Goal: Information Seeking & Learning: Learn about a topic

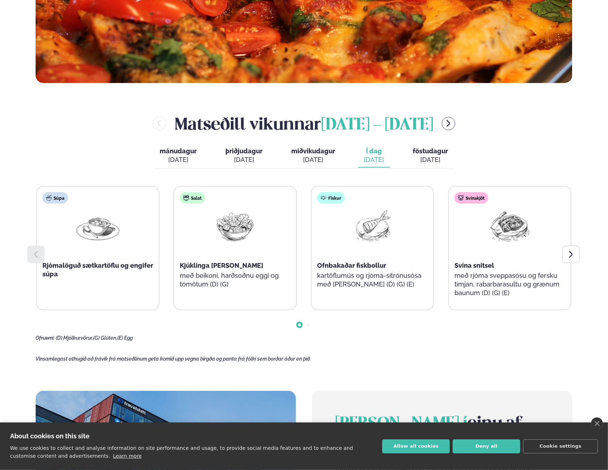
click at [597, 425] on link "close" at bounding box center [598, 423] width 12 height 12
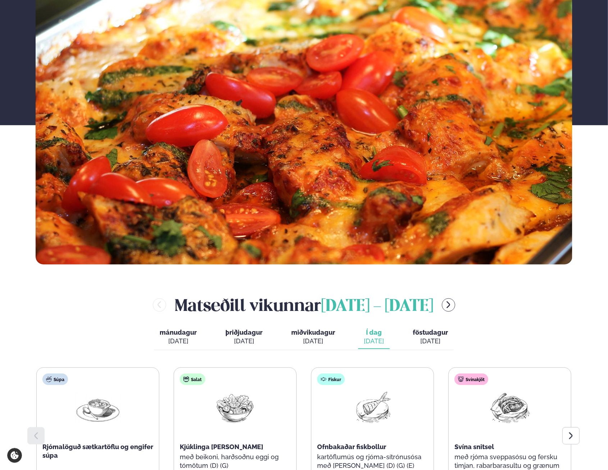
scroll to position [252, 0]
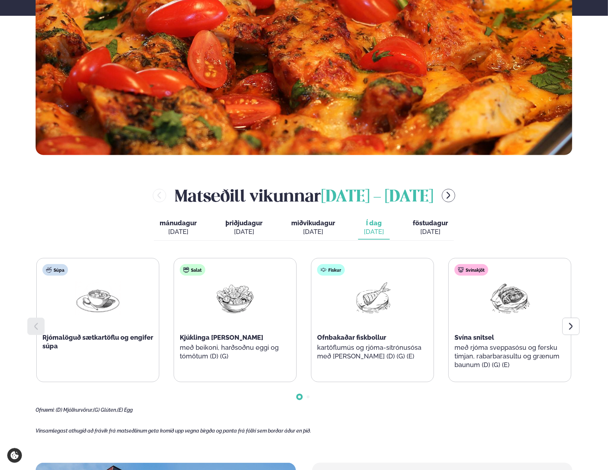
click at [569, 331] on div at bounding box center [571, 326] width 17 height 17
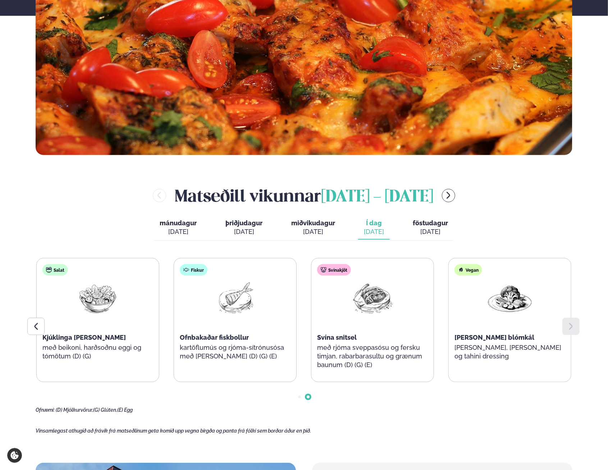
click at [426, 244] on div "[PERSON_NAME] [DATE] - [DATE] [PERSON_NAME]. [DATE] þriðjudagur þri. [DATE] mið…" at bounding box center [304, 298] width 537 height 229
click at [423, 231] on div "[DATE]" at bounding box center [430, 231] width 35 height 9
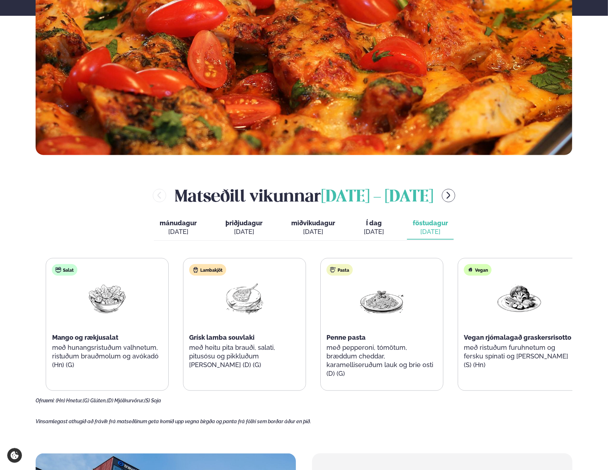
click at [250, 339] on span "Grísk lamba souvlaki" at bounding box center [222, 338] width 65 height 8
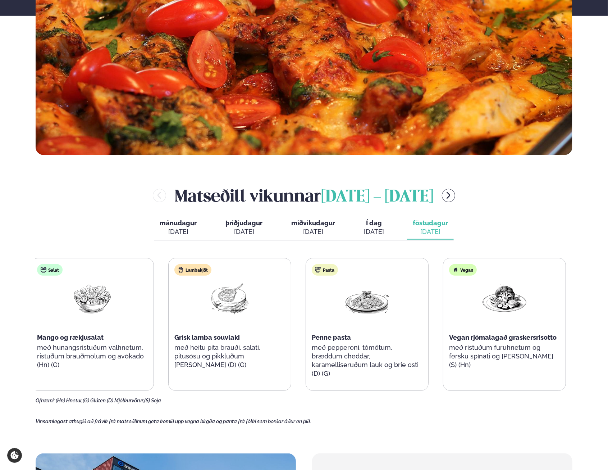
click at [244, 338] on div "Grísk lamba souvlaki" at bounding box center [230, 337] width 111 height 9
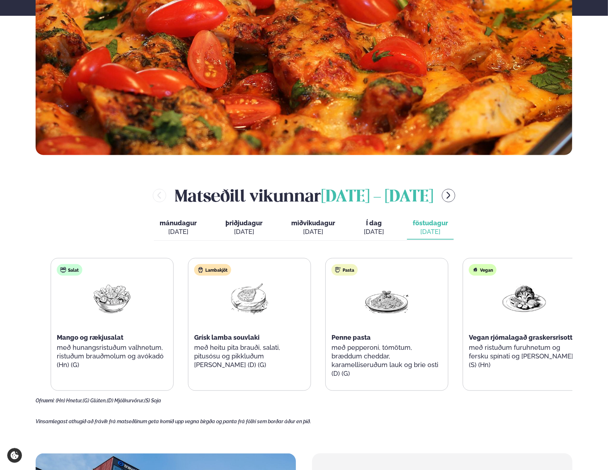
click at [248, 340] on span "Grísk lamba souvlaki" at bounding box center [226, 338] width 65 height 8
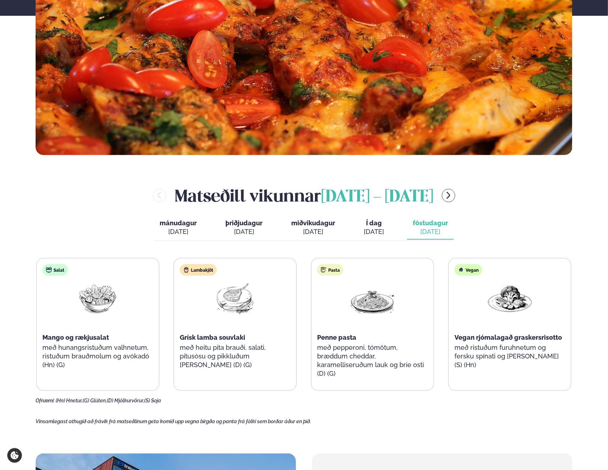
click at [231, 335] on span "Grísk lamba souvlaki" at bounding box center [212, 338] width 65 height 8
